Goal: Book appointment/travel/reservation

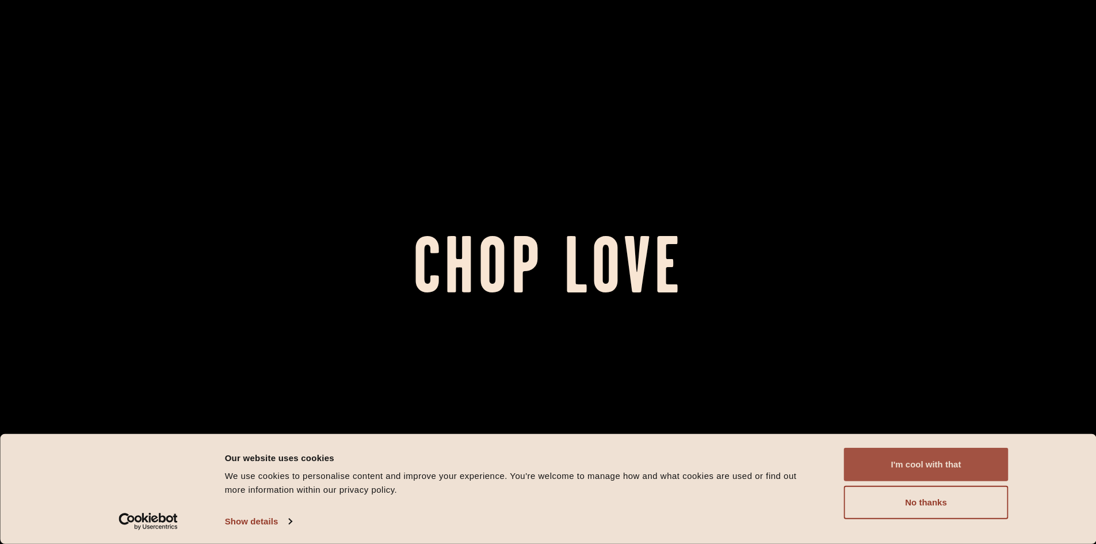
click at [940, 463] on button "I'm cool with that" at bounding box center [926, 463] width 164 height 33
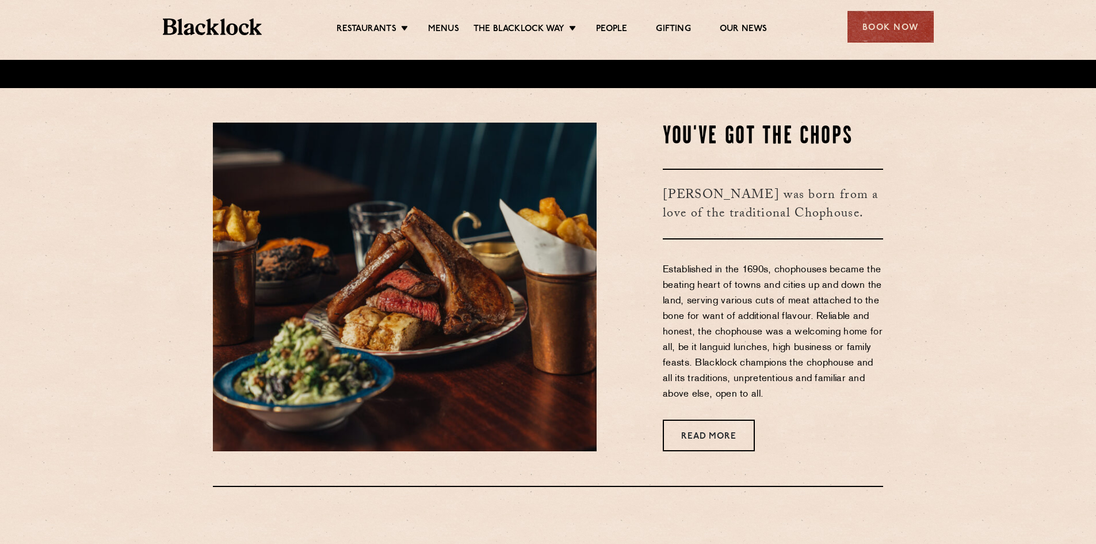
scroll to position [460, 0]
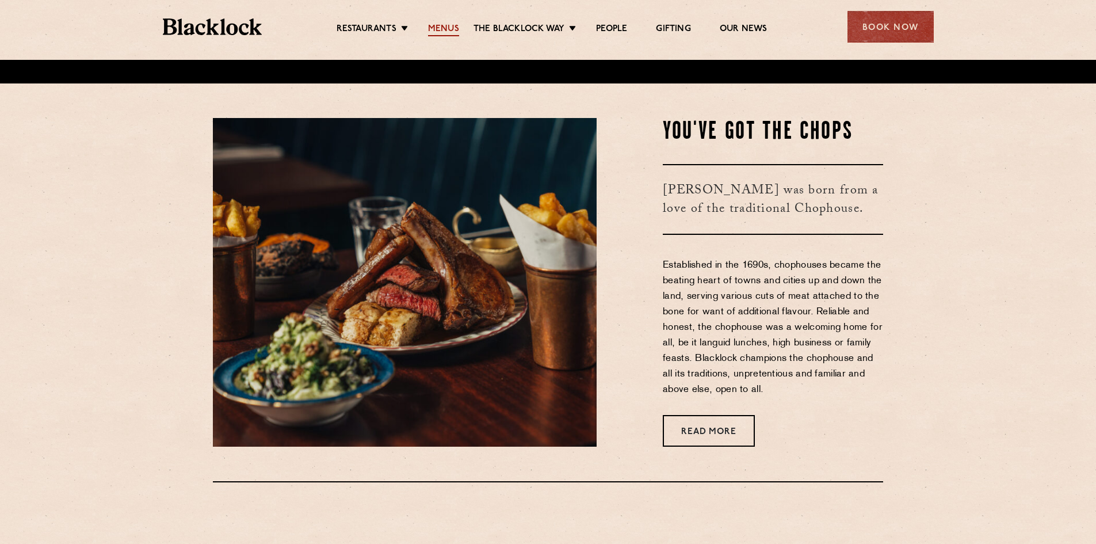
click at [450, 30] on link "Menus" at bounding box center [443, 30] width 31 height 13
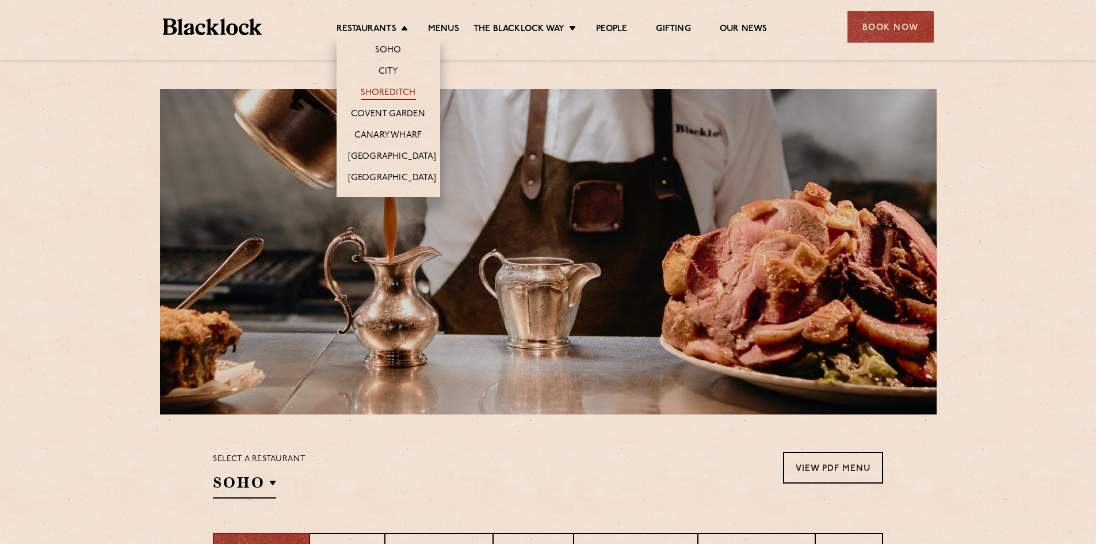
click at [392, 93] on link "Shoreditch" at bounding box center [388, 93] width 55 height 13
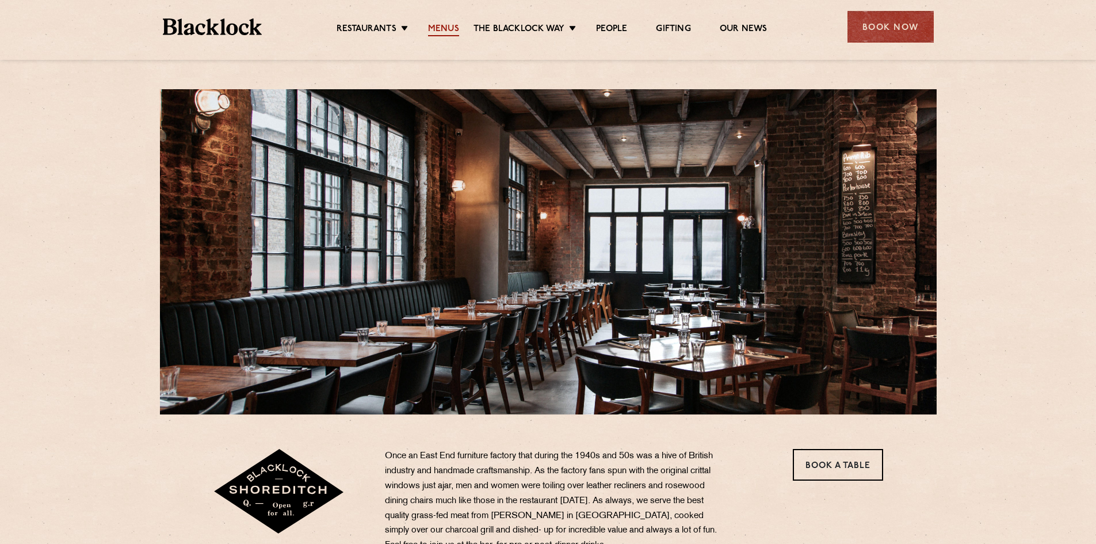
click at [452, 28] on link "Menus" at bounding box center [443, 30] width 31 height 13
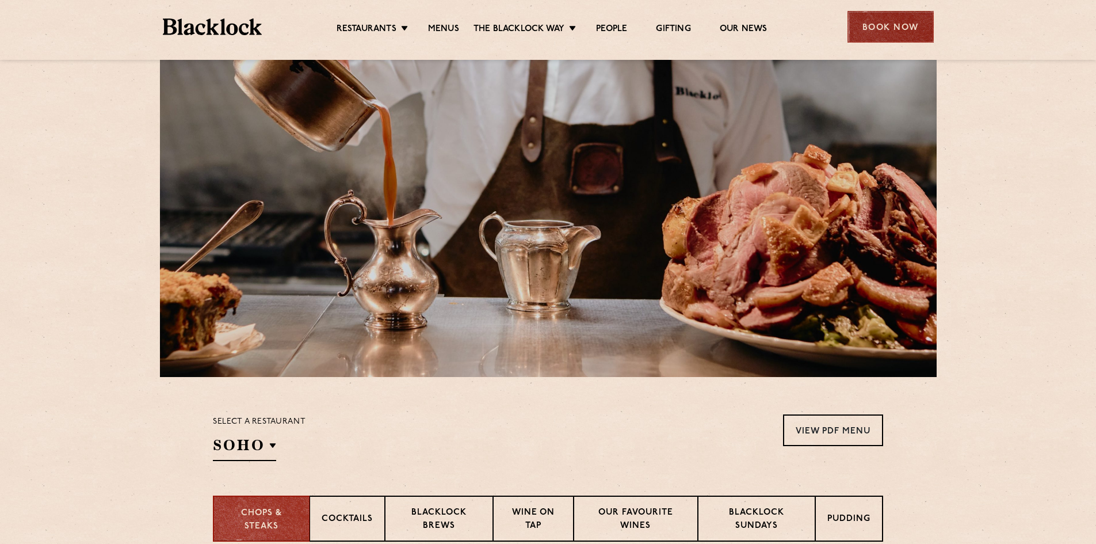
scroll to position [58, 0]
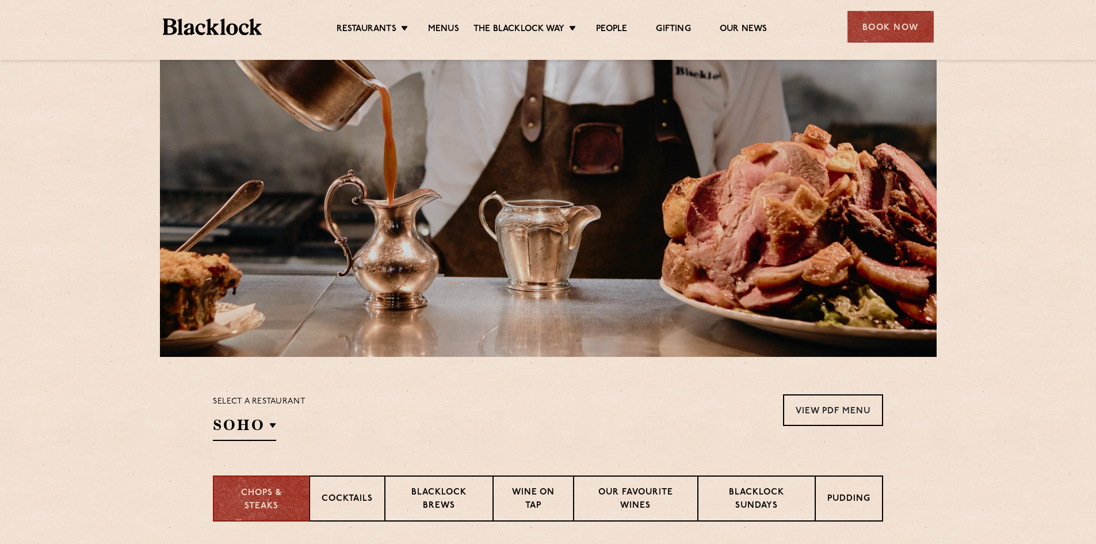
click at [881, 22] on div "Book Now" at bounding box center [890, 27] width 86 height 32
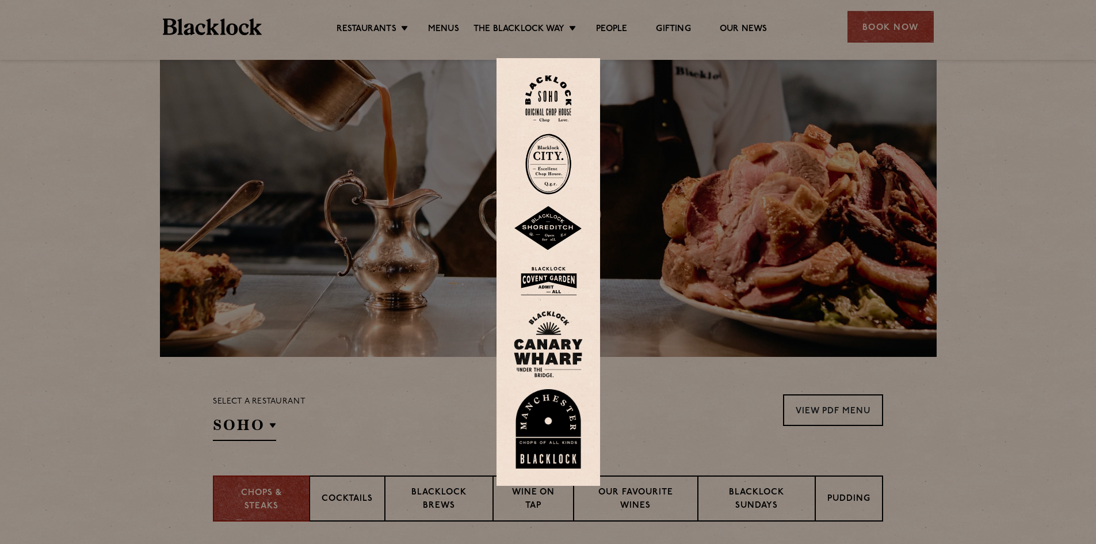
click at [847, 180] on div at bounding box center [548, 272] width 1096 height 544
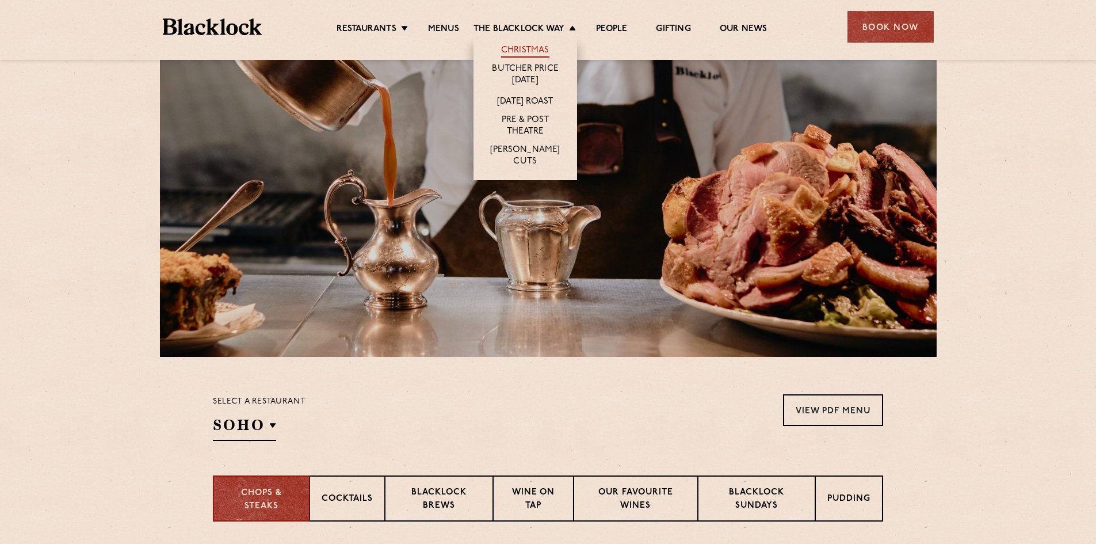
click at [526, 48] on link "Christmas" at bounding box center [525, 51] width 48 height 13
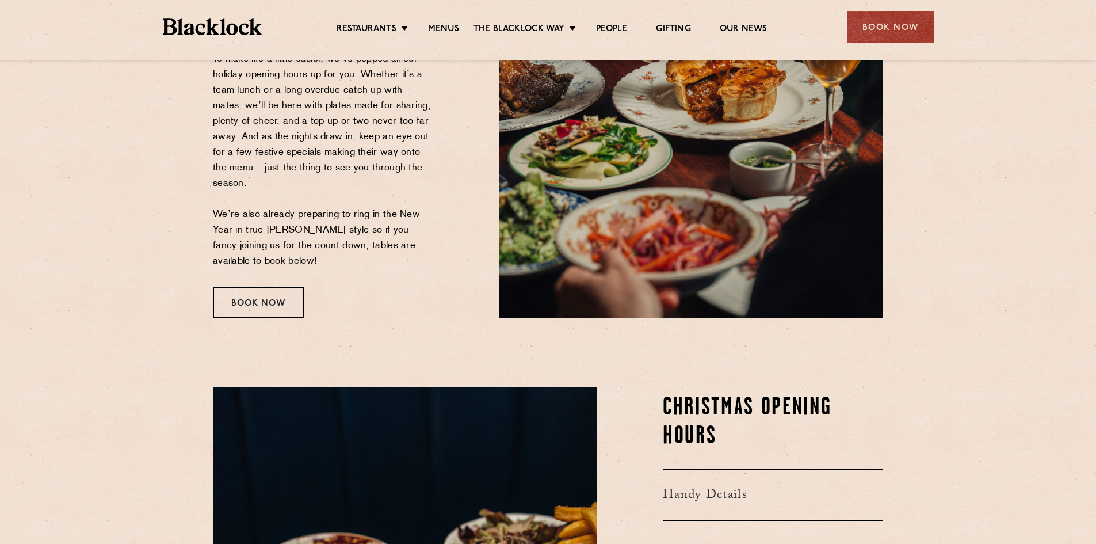
scroll to position [230, 0]
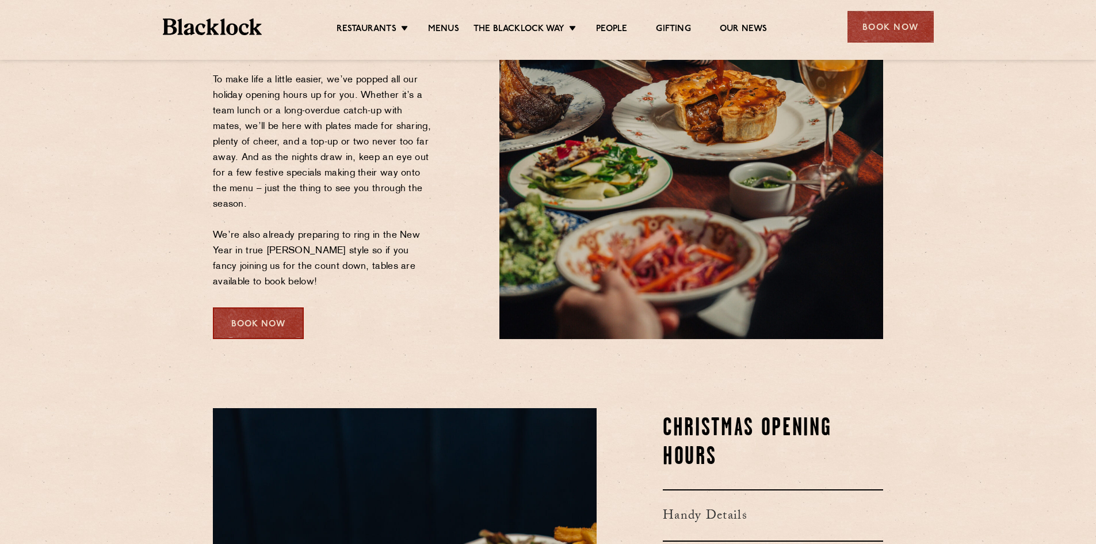
click at [275, 316] on div "Book Now" at bounding box center [258, 323] width 91 height 32
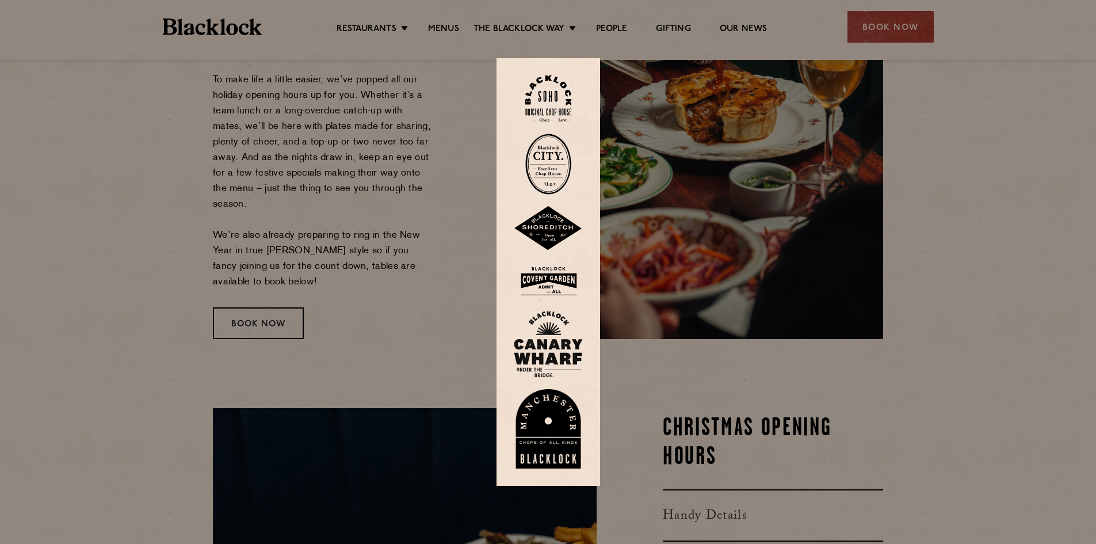
click at [549, 223] on img at bounding box center [548, 228] width 69 height 45
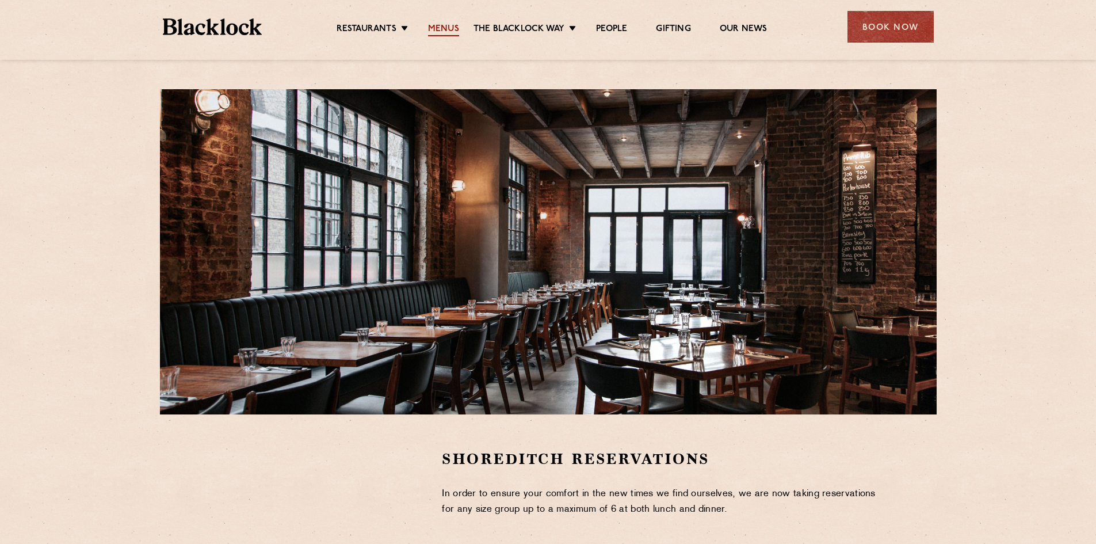
click at [435, 29] on link "Menus" at bounding box center [443, 30] width 31 height 13
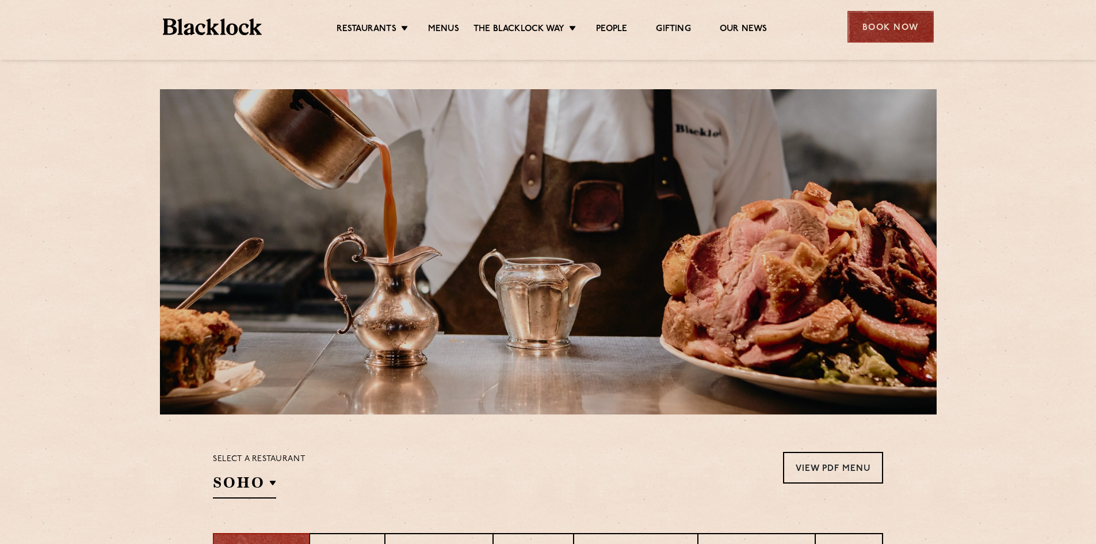
click at [878, 24] on div "Book Now" at bounding box center [890, 27] width 86 height 32
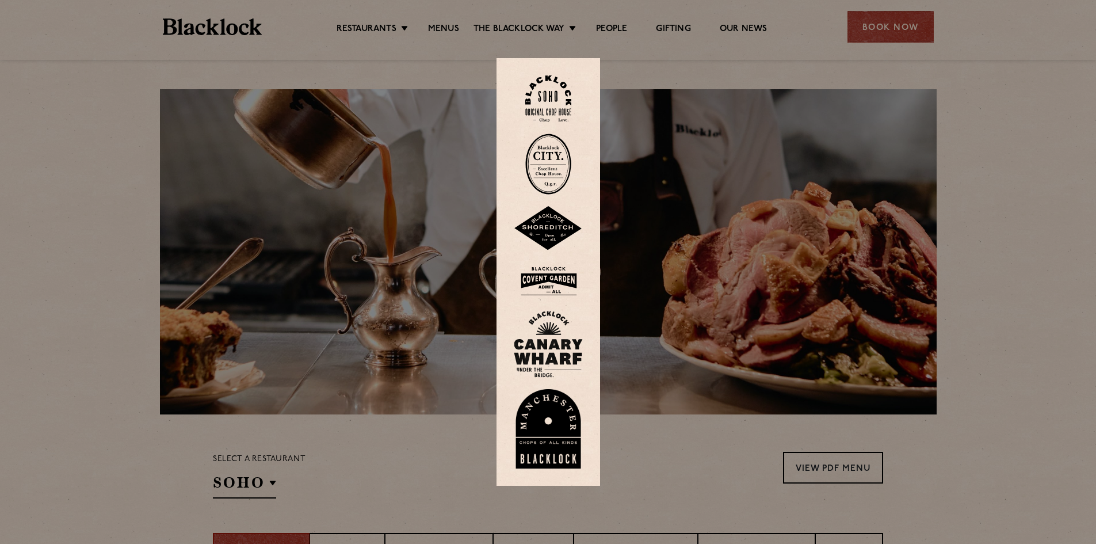
click at [537, 97] on img at bounding box center [548, 98] width 46 height 47
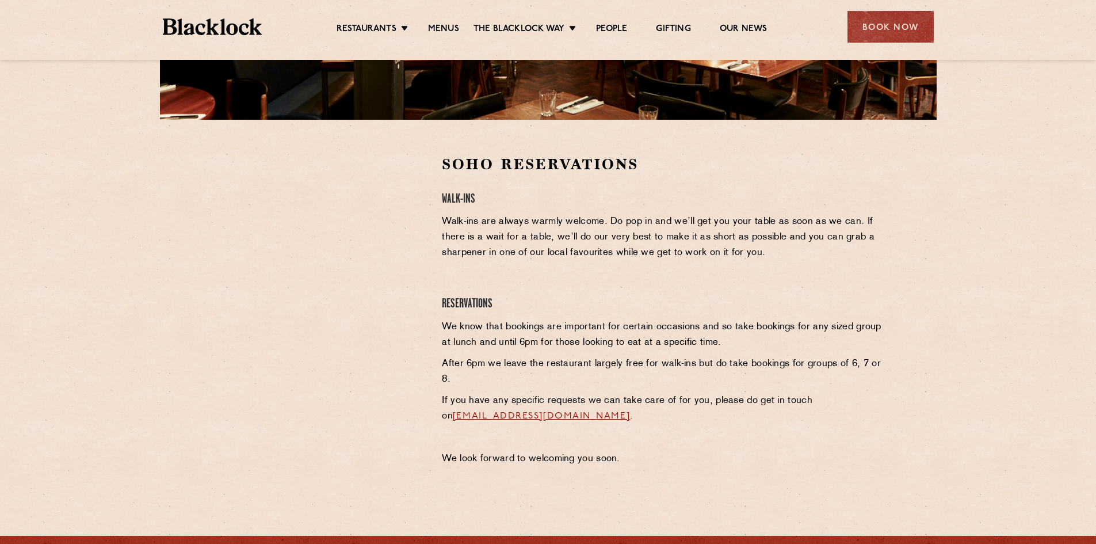
scroll to position [288, 0]
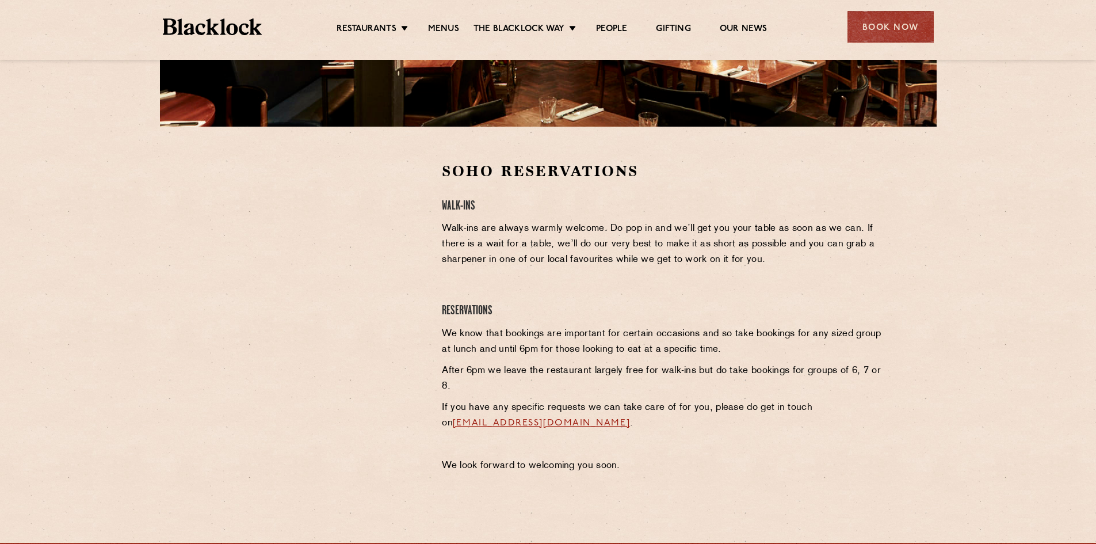
click at [414, 400] on div at bounding box center [318, 320] width 229 height 318
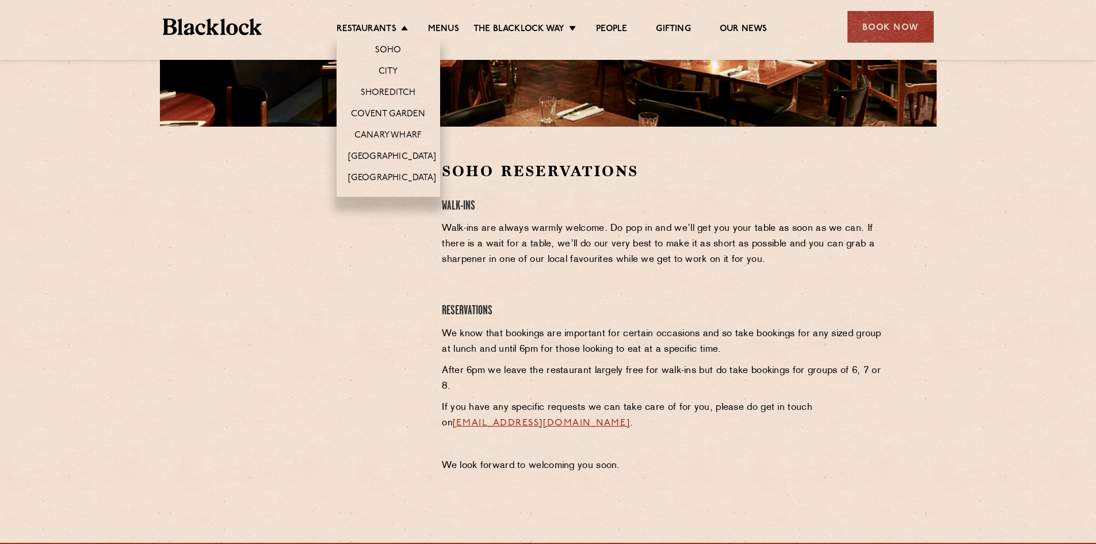
click at [403, 26] on li "Restaurants Soho City Shoreditch Covent Garden Canary Wharf Manchester Birmingh…" at bounding box center [374, 30] width 77 height 13
click at [393, 114] on link "Covent Garden" at bounding box center [388, 115] width 74 height 13
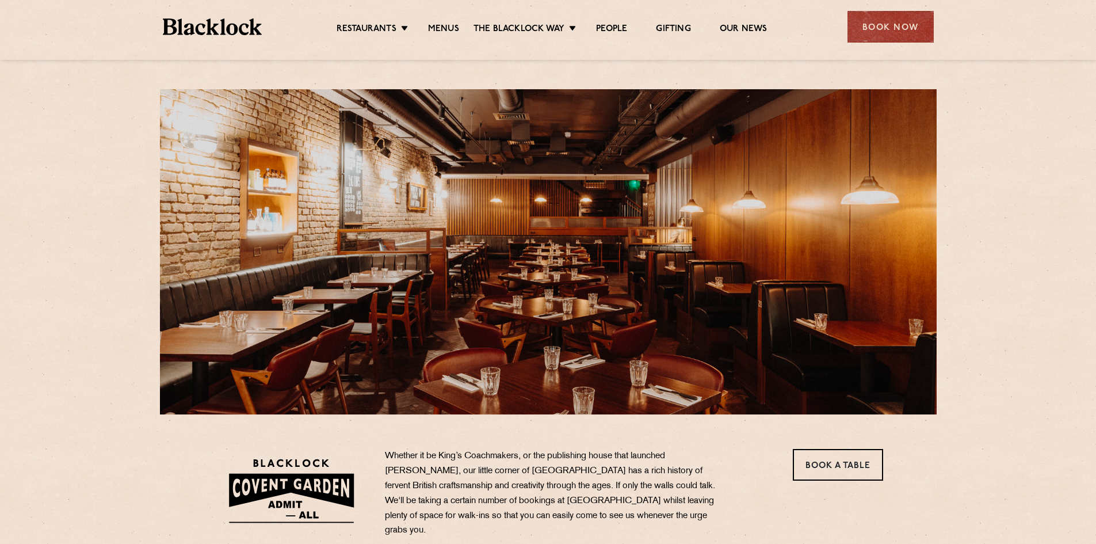
drag, startPoint x: 875, startPoint y: 25, endPoint x: 791, endPoint y: 74, distance: 97.7
click at [876, 25] on div "Book Now" at bounding box center [890, 27] width 86 height 32
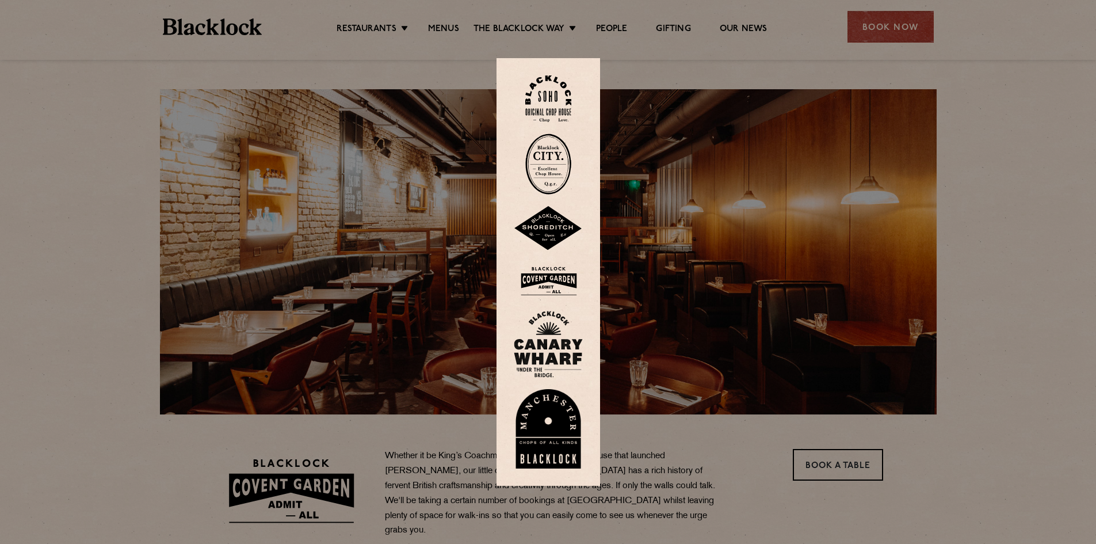
click at [554, 282] on img at bounding box center [548, 280] width 69 height 37
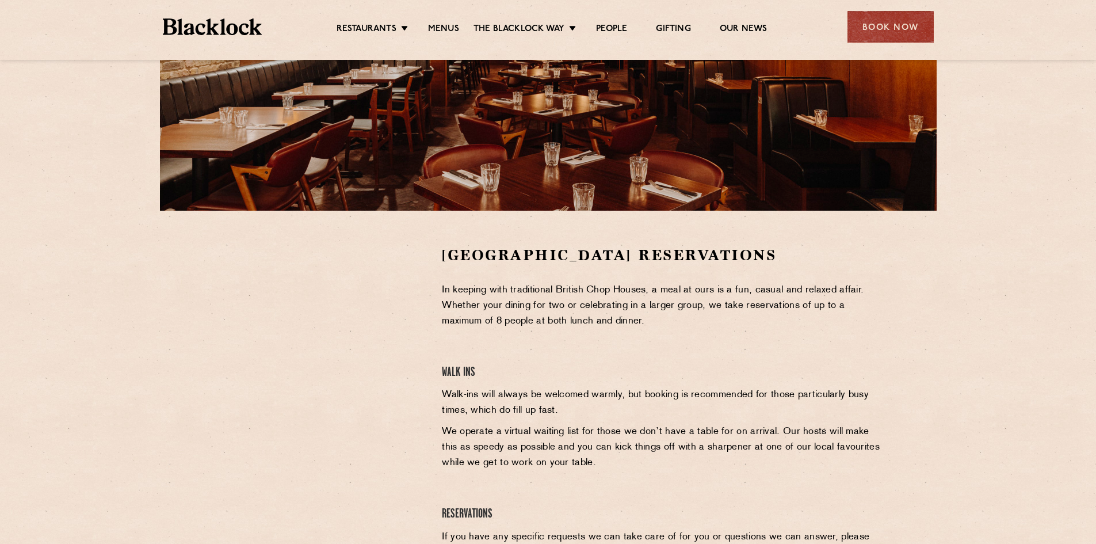
scroll to position [230, 0]
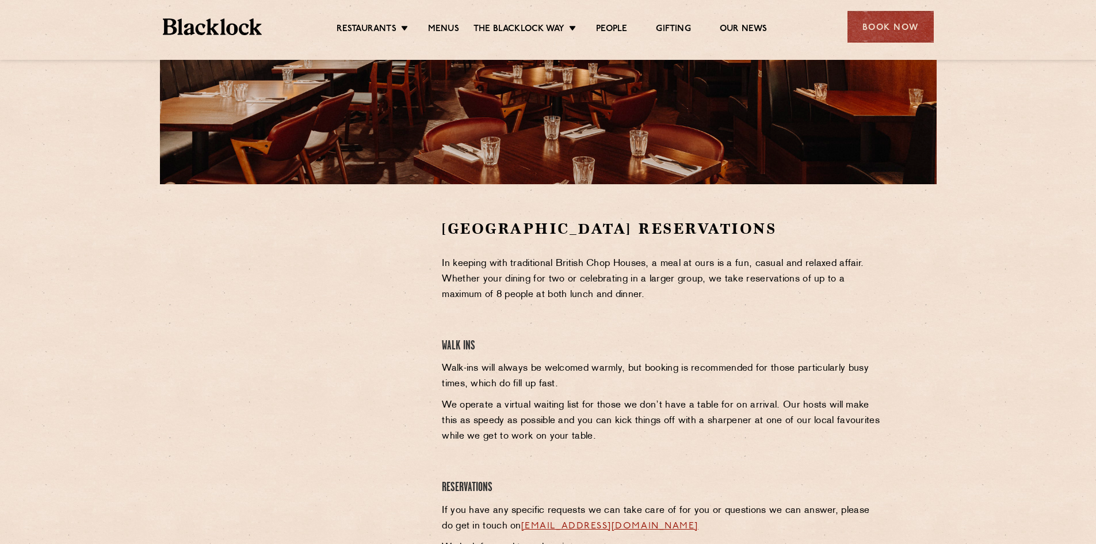
click at [427, 323] on div at bounding box center [318, 390] width 229 height 342
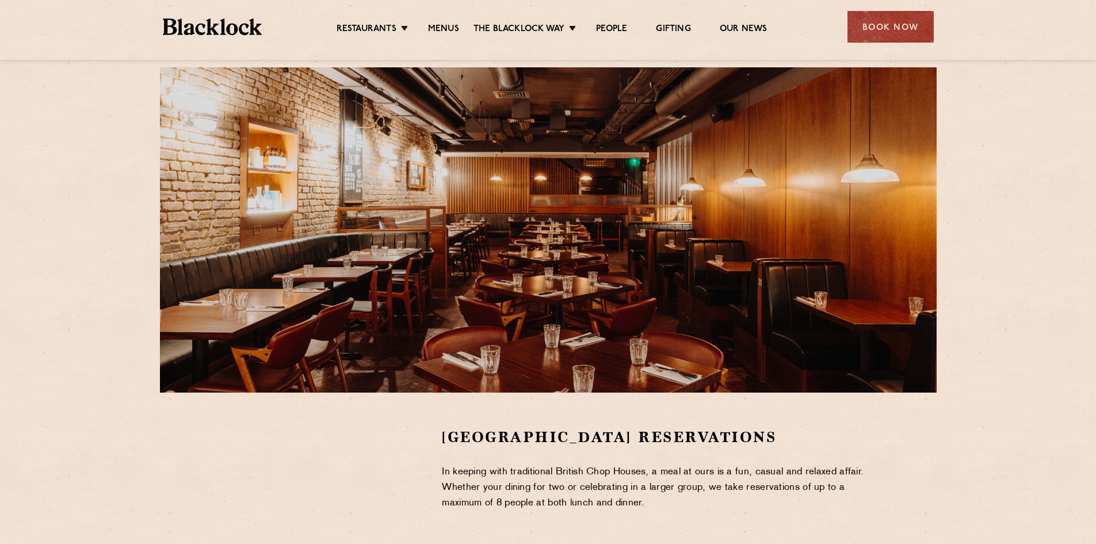
scroll to position [0, 0]
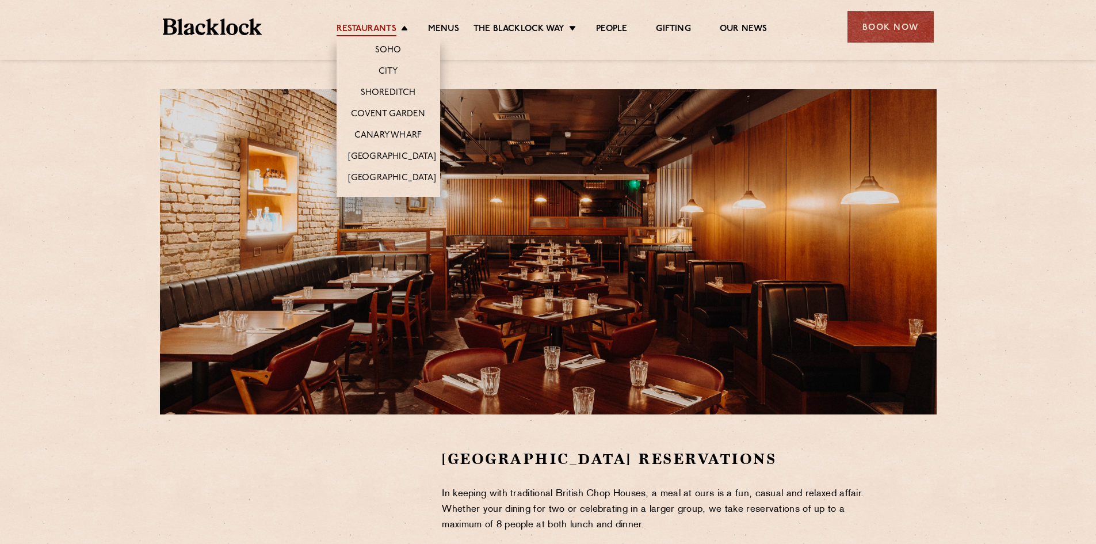
click at [357, 30] on link "Restaurants" at bounding box center [366, 30] width 60 height 13
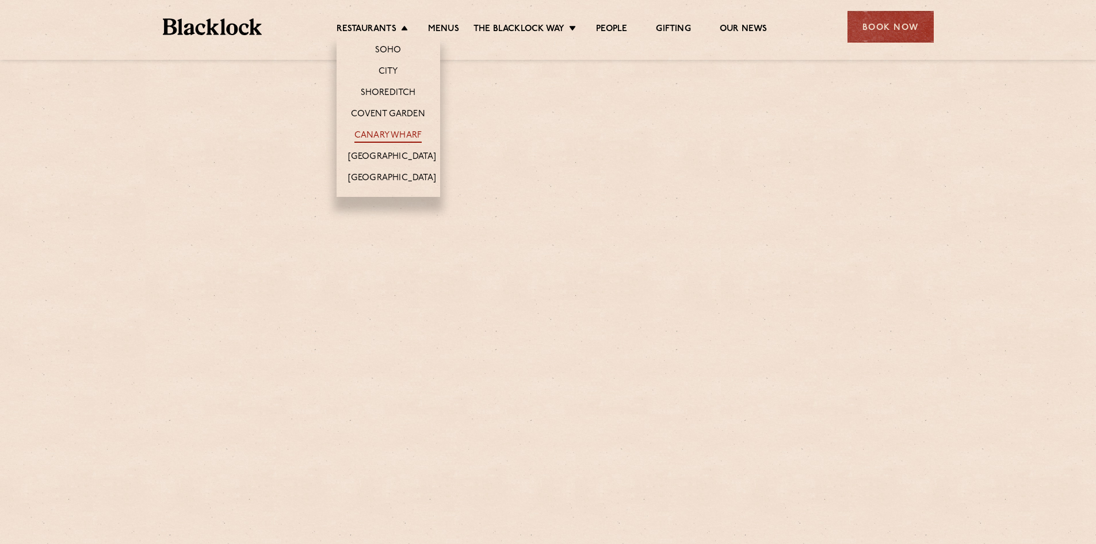
click at [386, 134] on link "Canary Wharf" at bounding box center [387, 136] width 67 height 13
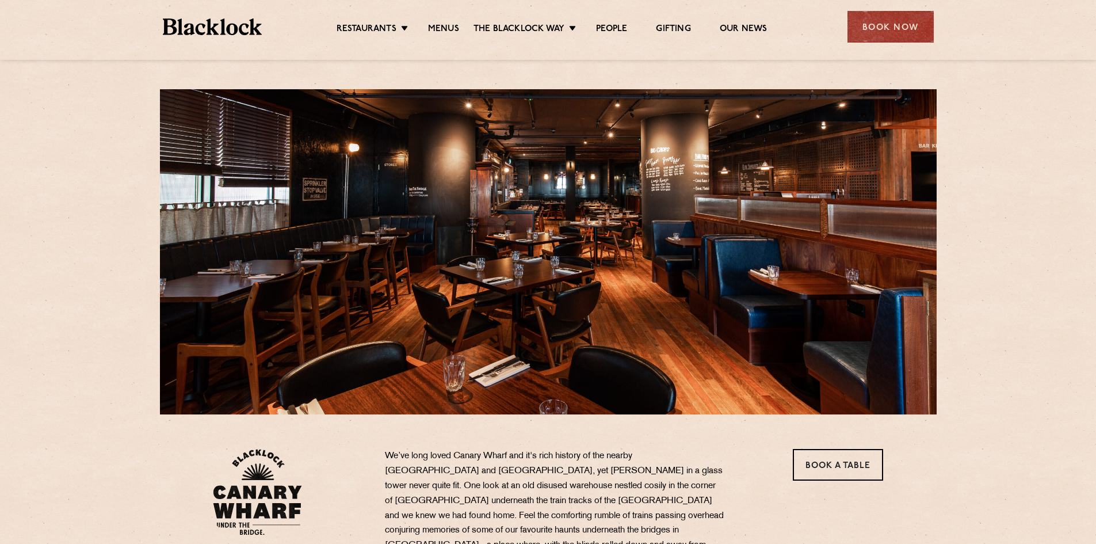
scroll to position [288, 0]
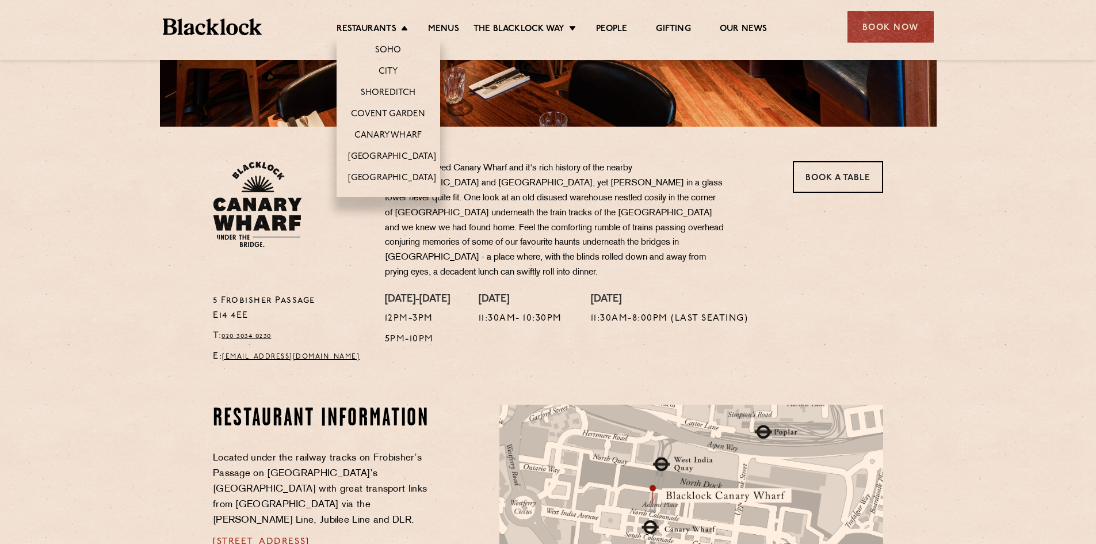
click at [383, 65] on li "City" at bounding box center [388, 70] width 104 height 21
click at [386, 68] on link "City" at bounding box center [388, 72] width 20 height 13
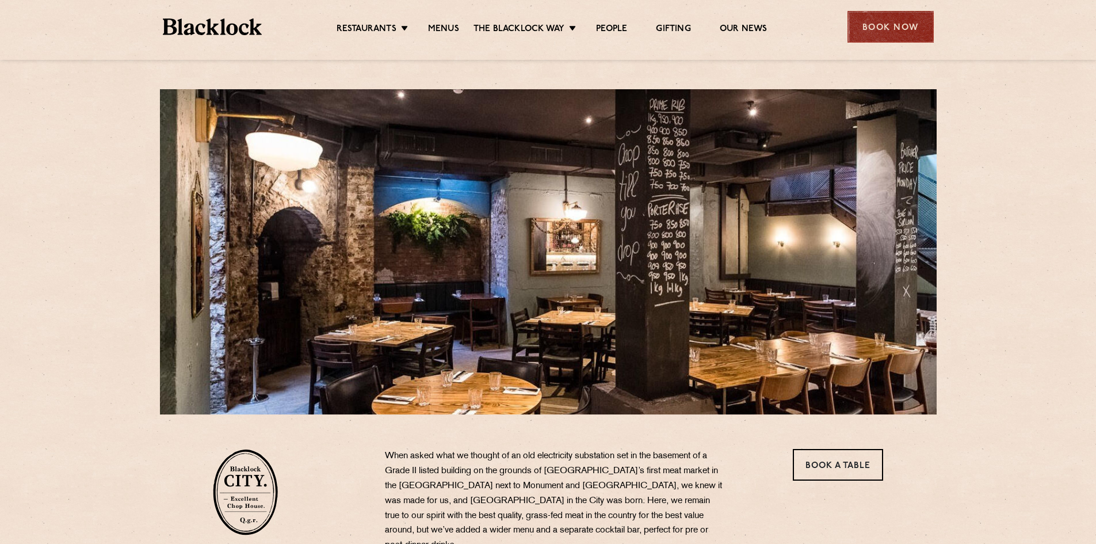
click at [874, 24] on div "Book Now" at bounding box center [890, 27] width 86 height 32
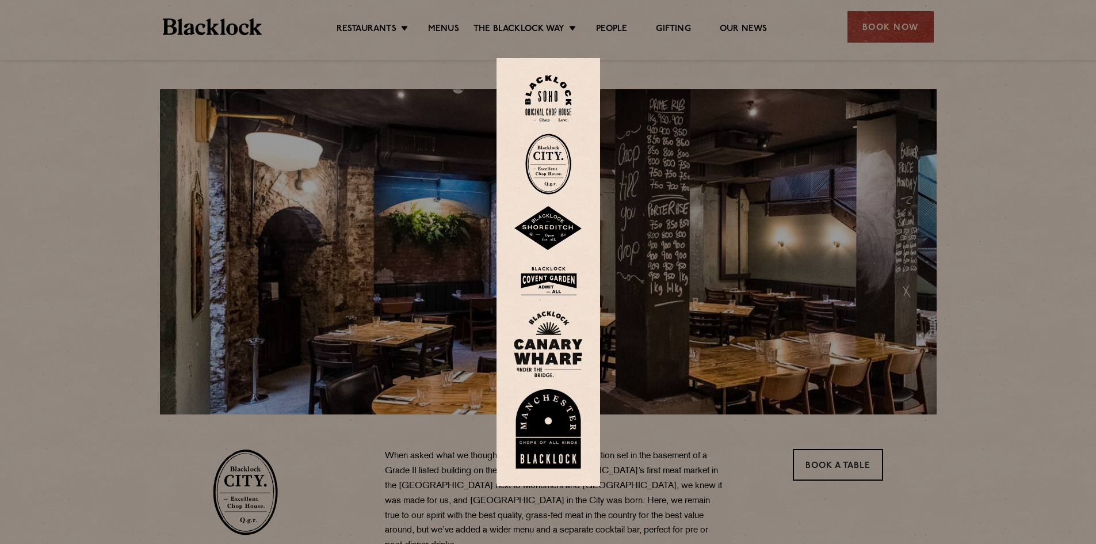
click at [554, 179] on img at bounding box center [548, 163] width 46 height 61
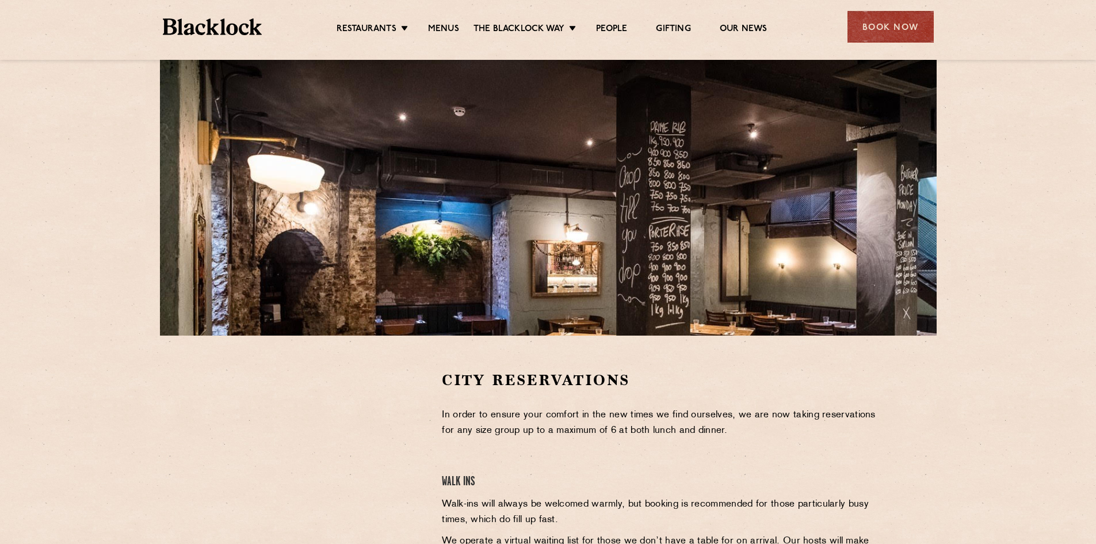
scroll to position [230, 0]
